Goal: Find specific page/section: Find specific page/section

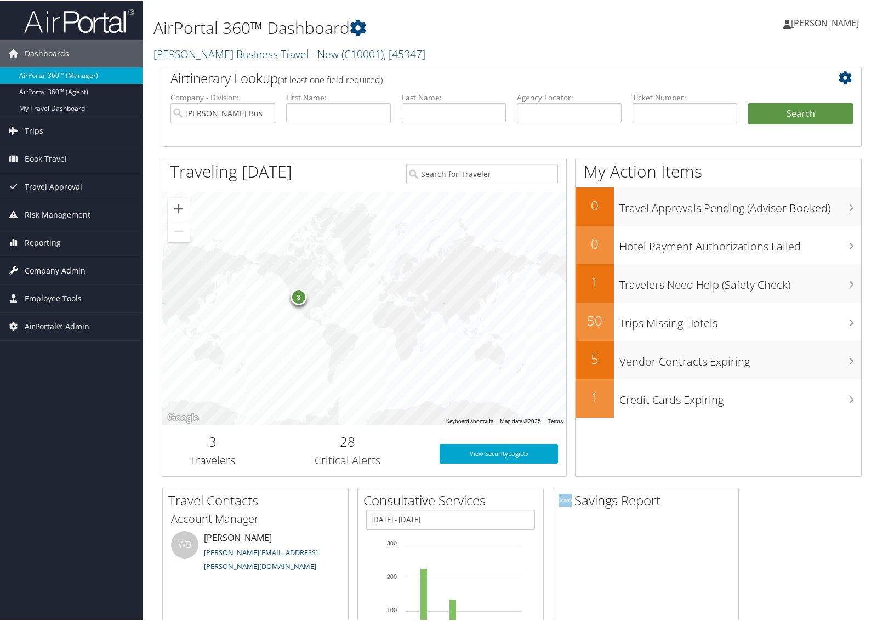
click at [58, 277] on span "Company Admin" at bounding box center [55, 269] width 61 height 27
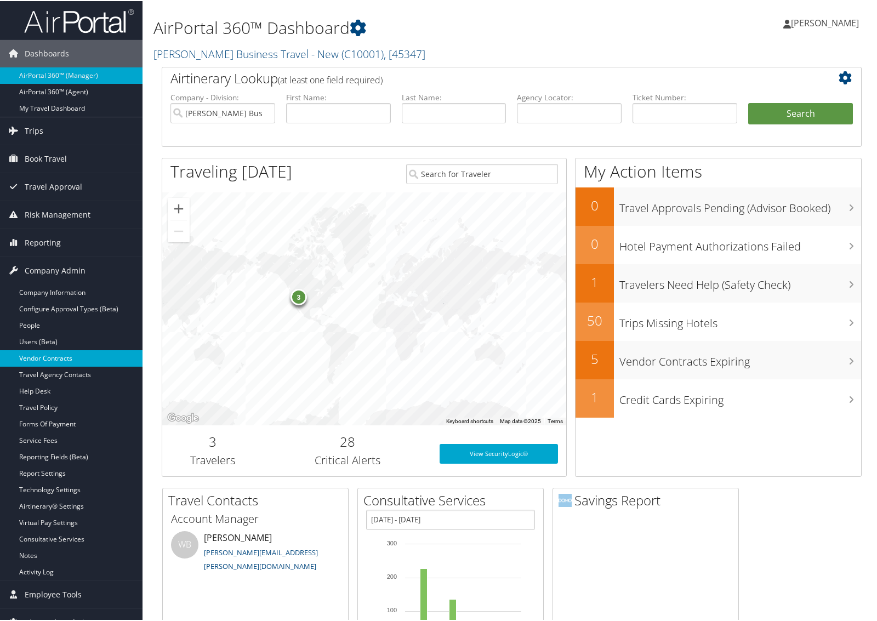
click at [64, 358] on link "Vendor Contracts" at bounding box center [71, 357] width 143 height 16
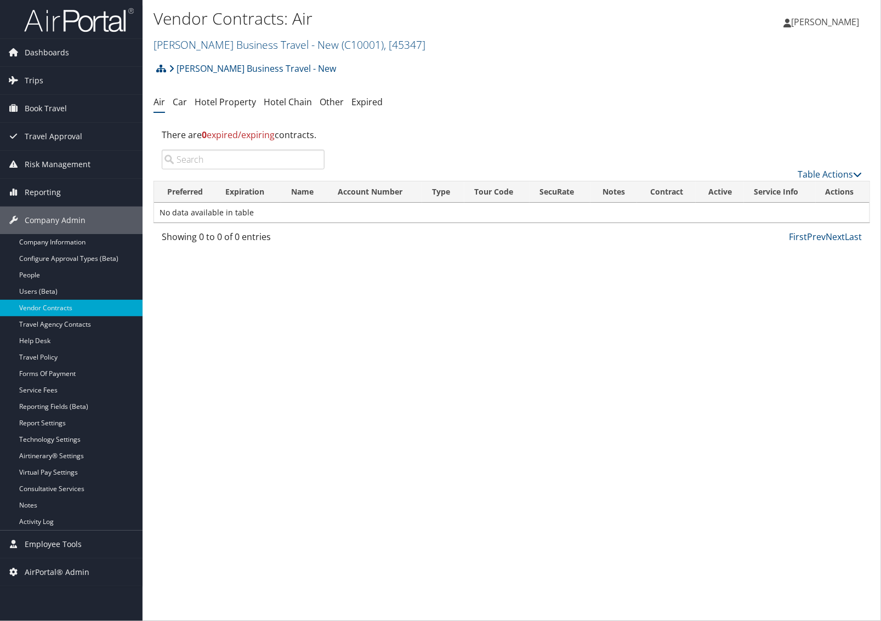
click at [209, 157] on input "search" at bounding box center [243, 160] width 163 height 20
type input "DL"
click at [61, 546] on span "Employee Tools" at bounding box center [53, 544] width 57 height 27
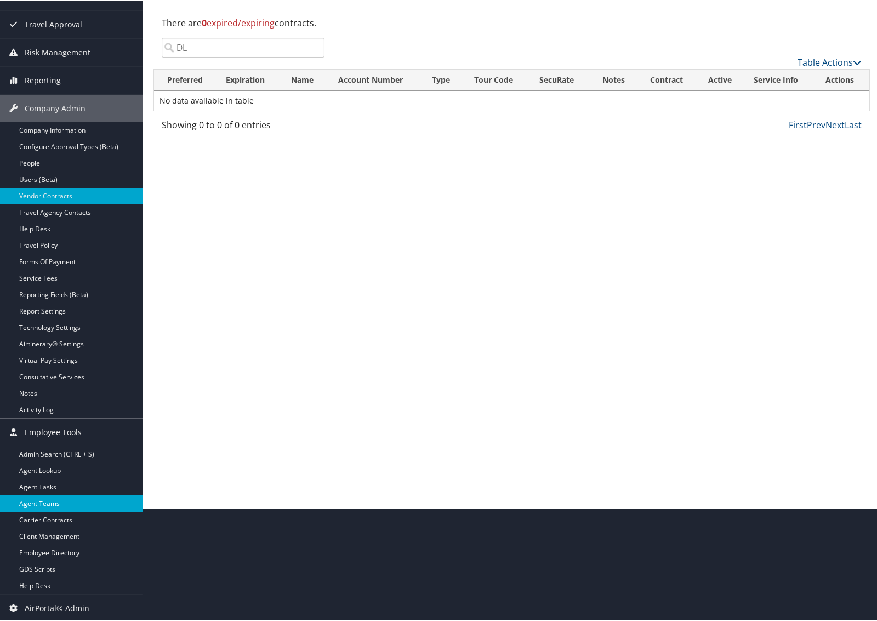
scroll to position [114, 0]
click at [63, 514] on link "Carrier Contracts" at bounding box center [71, 519] width 143 height 16
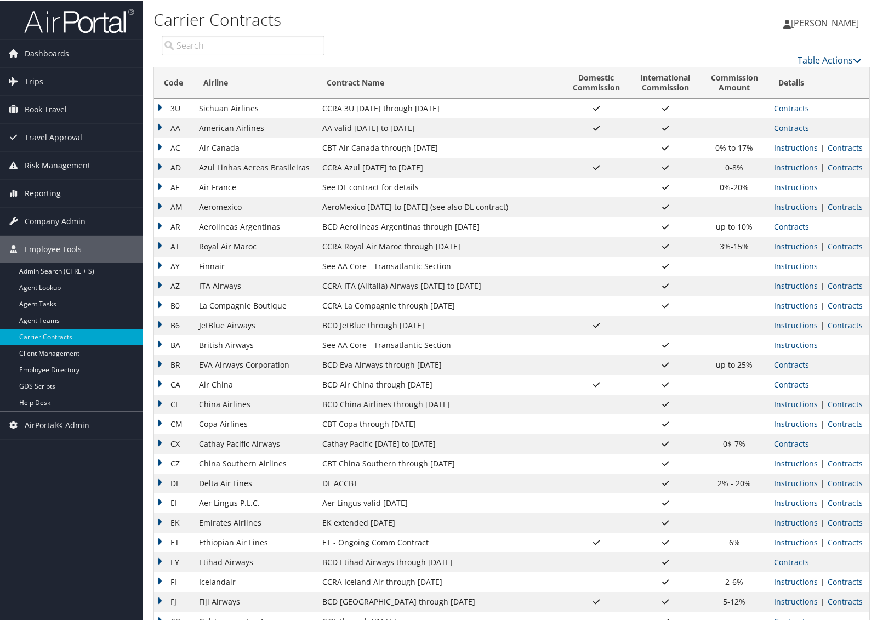
click at [228, 47] on input "search" at bounding box center [243, 45] width 163 height 20
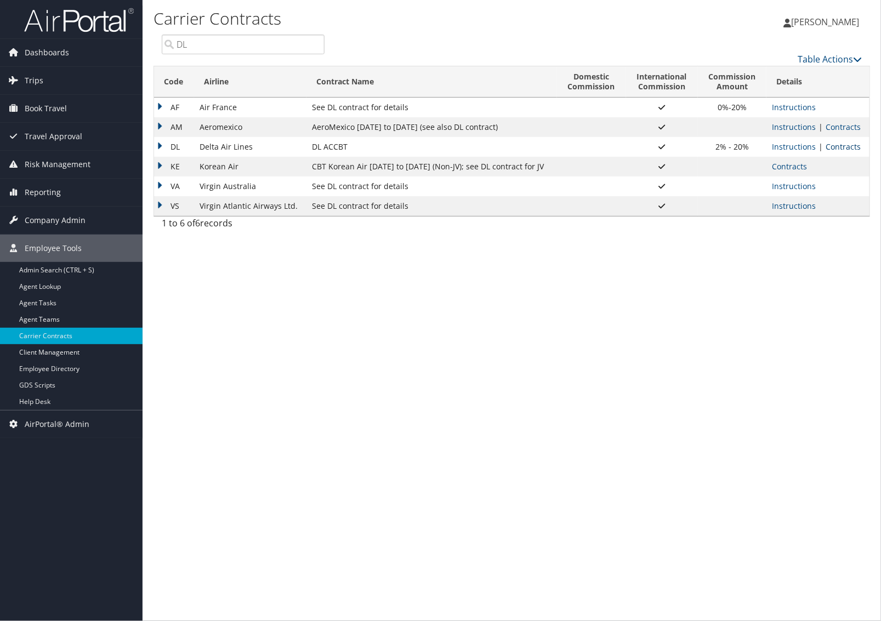
type input "DL"
click at [842, 149] on link "Contracts" at bounding box center [843, 146] width 35 height 10
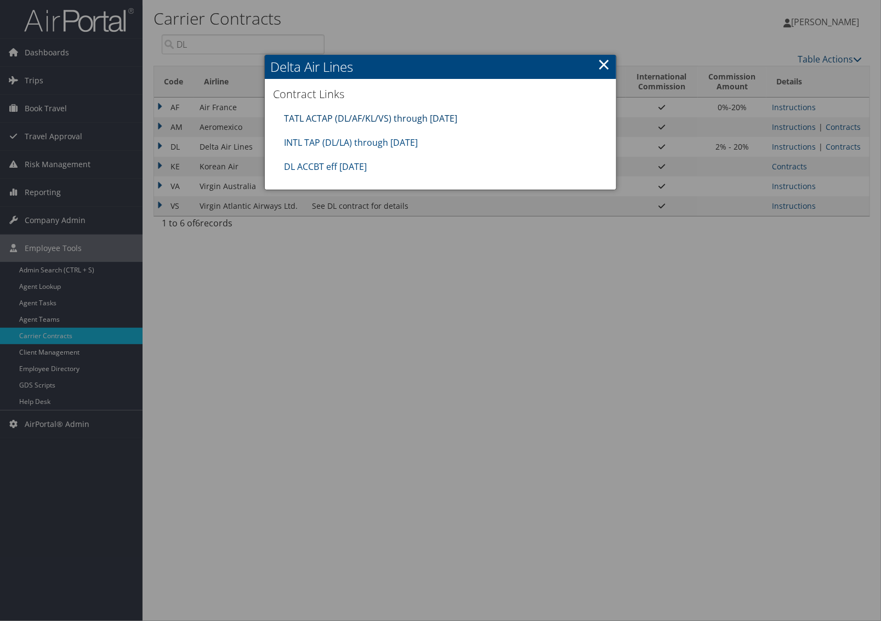
click at [381, 112] on link "TATL ACTAP (DL/AF/KL/VS) through [DATE]" at bounding box center [370, 118] width 173 height 12
